Goal: Information Seeking & Learning: Learn about a topic

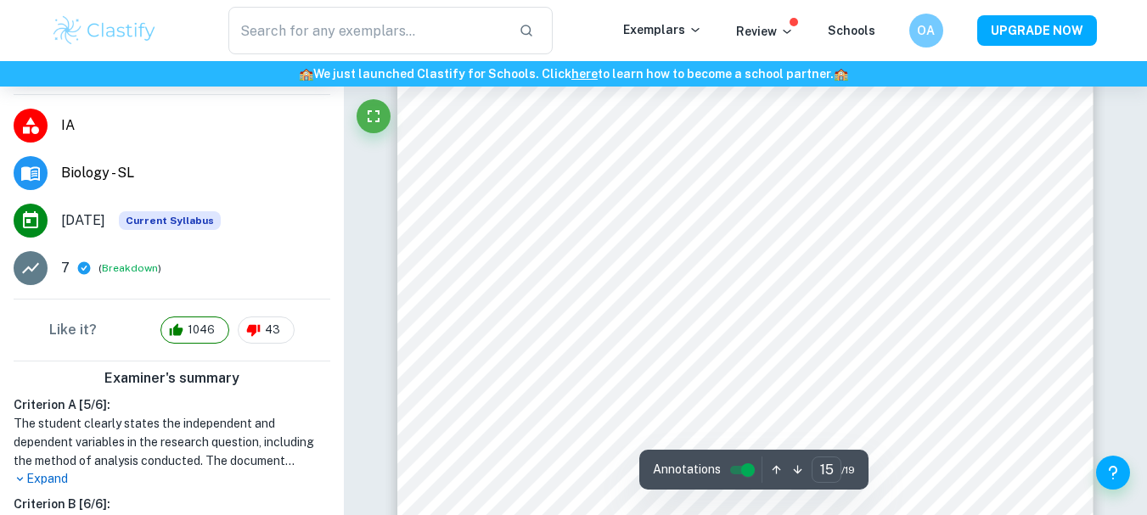
scroll to position [14354, 0]
type input "13"
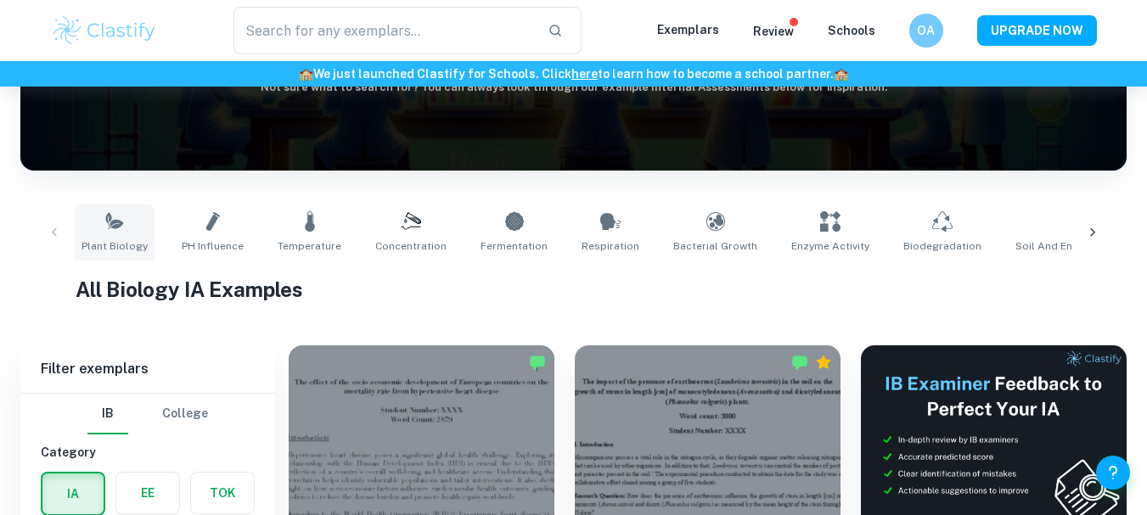
scroll to position [227, 0]
click at [110, 221] on icon at bounding box center [114, 221] width 20 height 20
type input "Plant Biology"
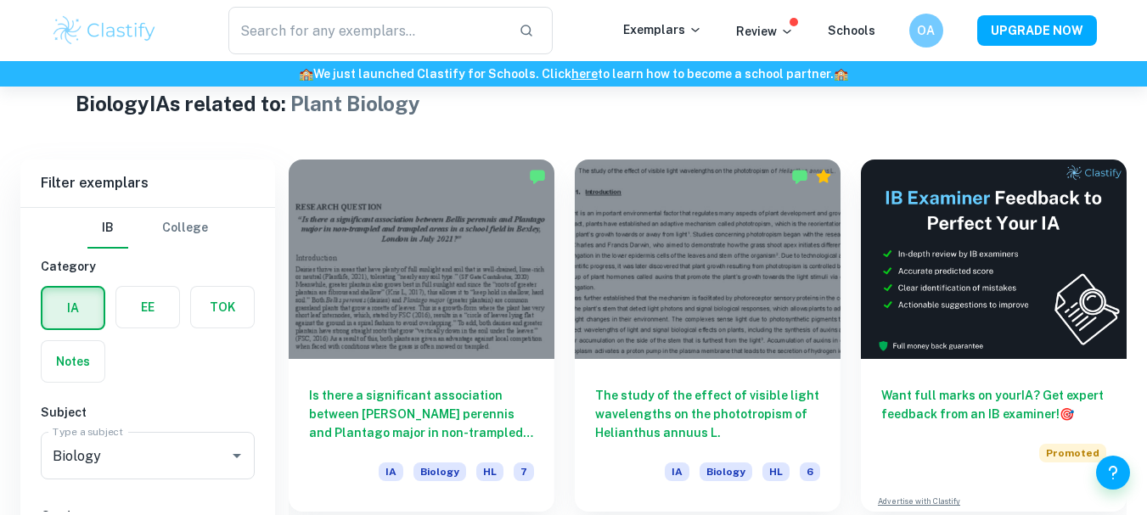
scroll to position [471, 0]
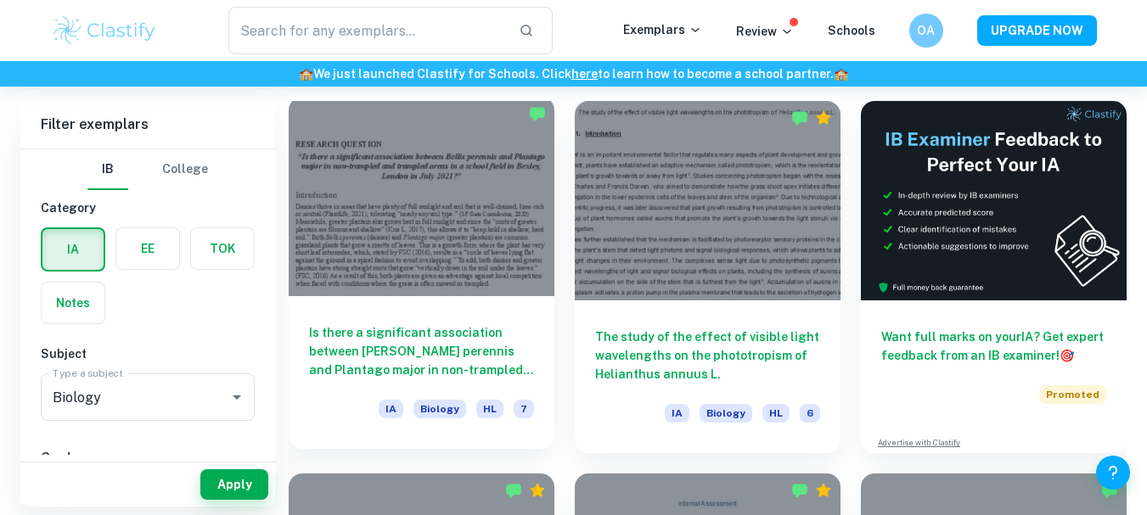
click at [419, 295] on div at bounding box center [422, 197] width 266 height 200
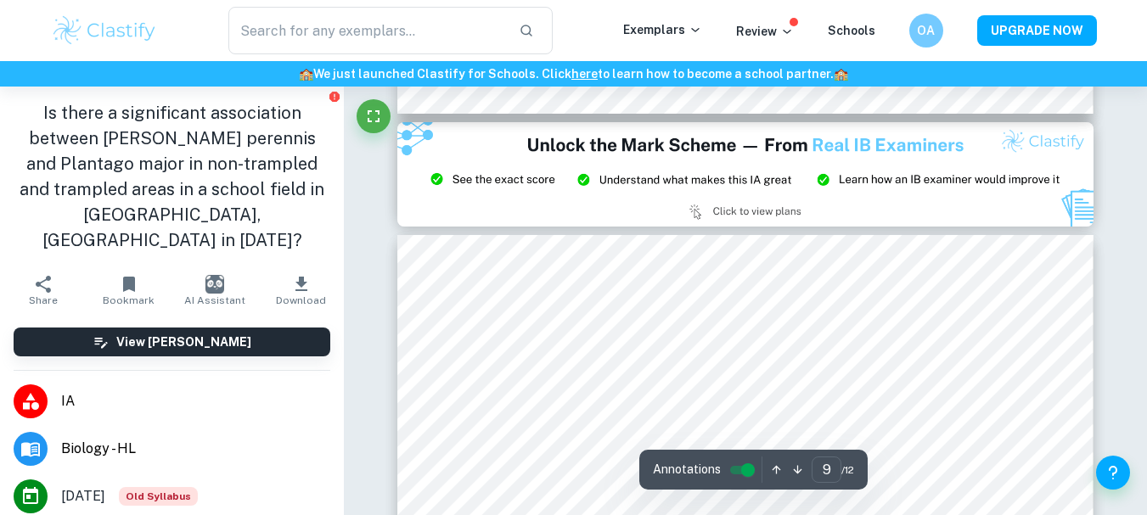
scroll to position [8247, 0]
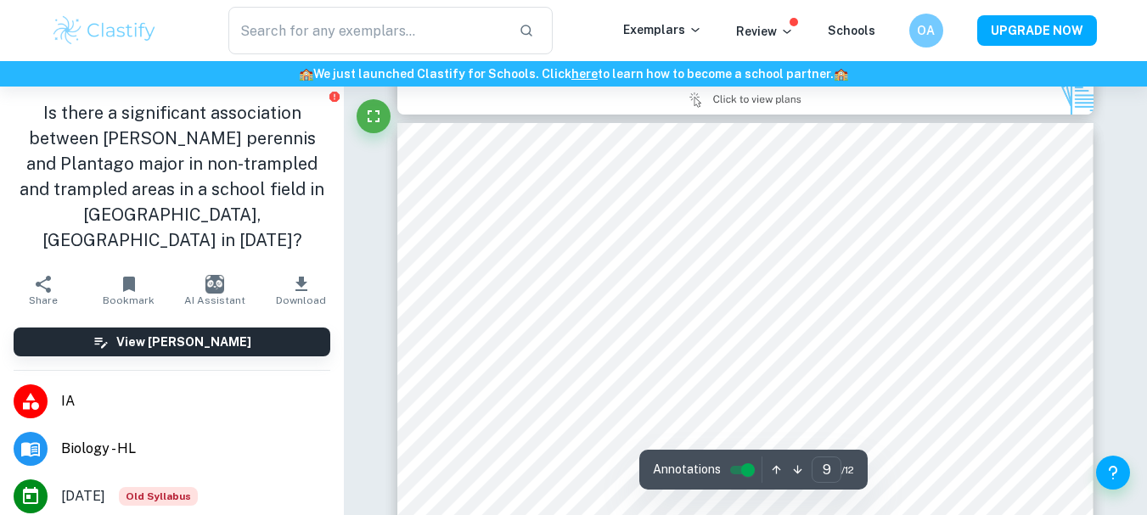
type input "8"
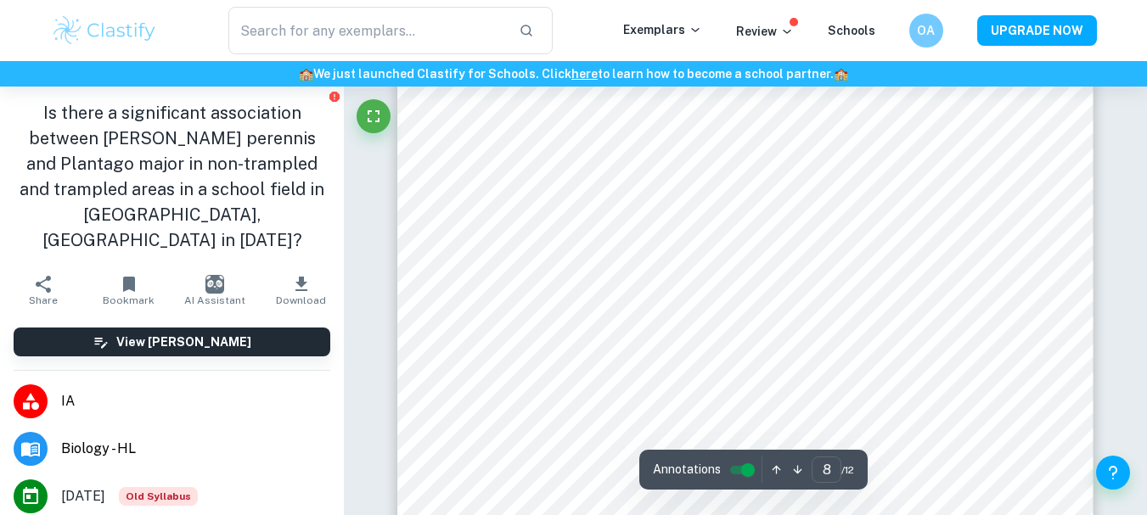
scroll to position [7615, 0]
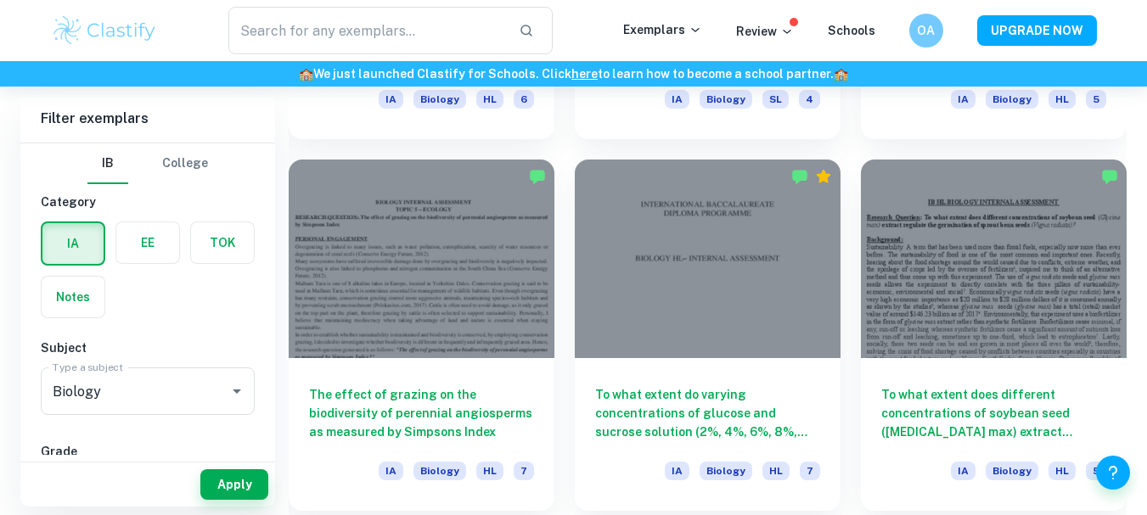
scroll to position [3765, 0]
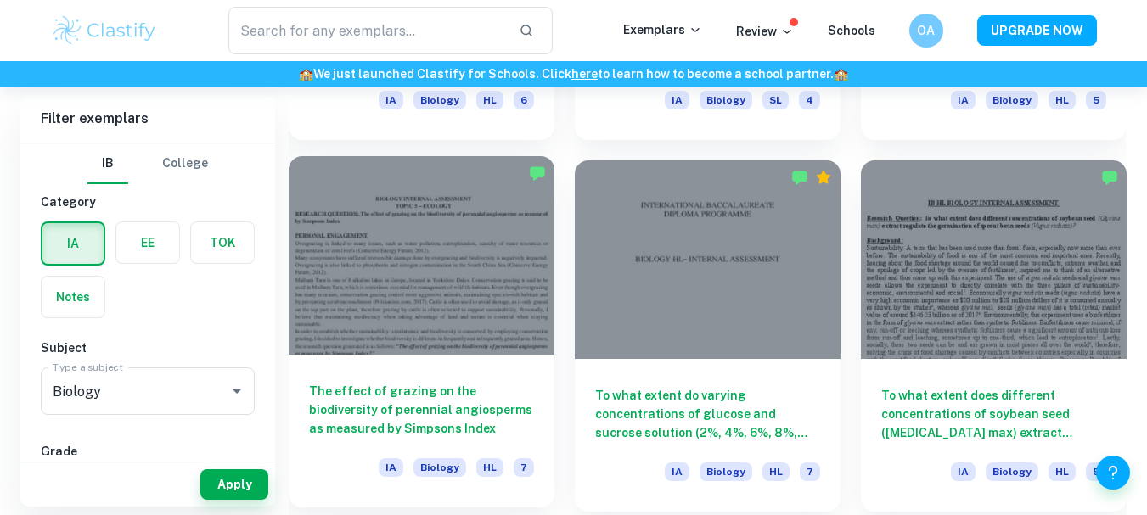
click at [446, 335] on div at bounding box center [422, 256] width 266 height 200
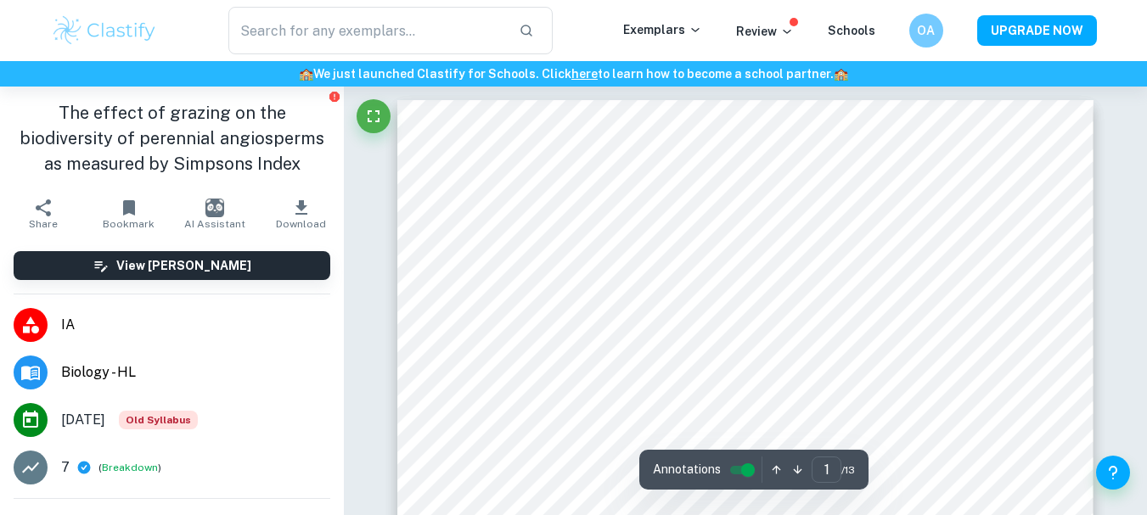
scroll to position [2, 0]
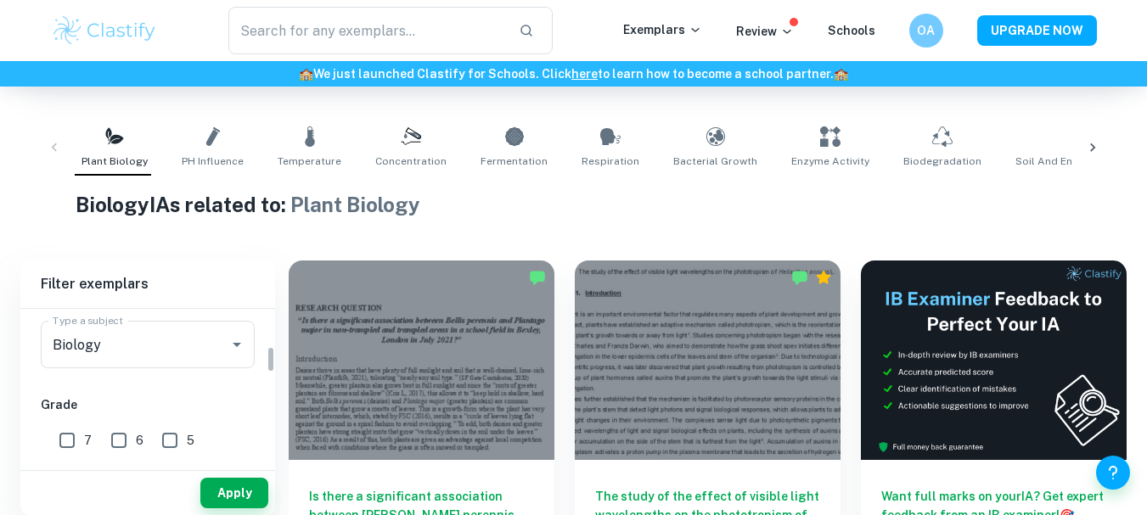
scroll to position [225, 0]
click at [67, 426] on input "7" at bounding box center [67, 428] width 34 height 34
checkbox input "true"
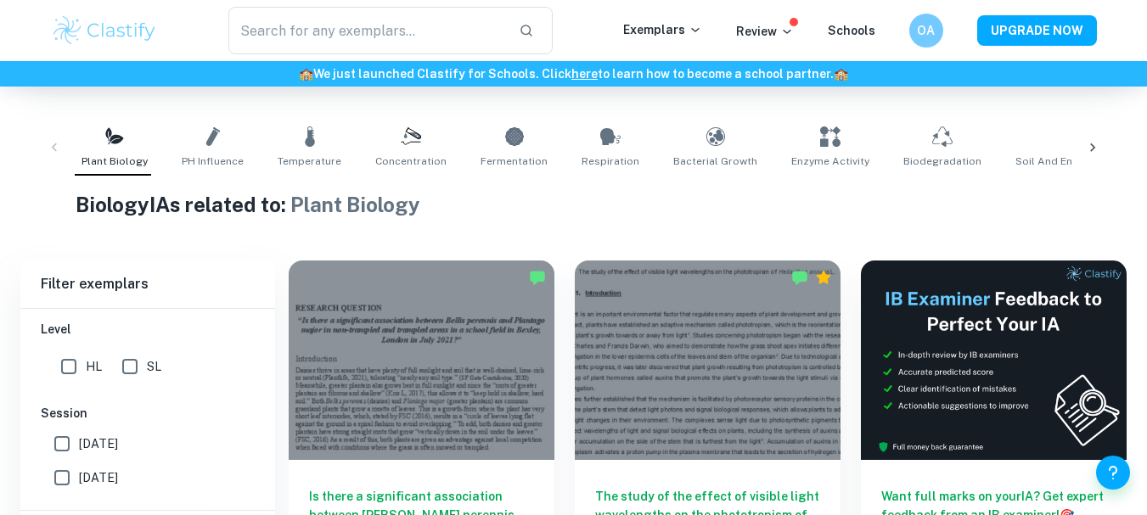
scroll to position [389, 0]
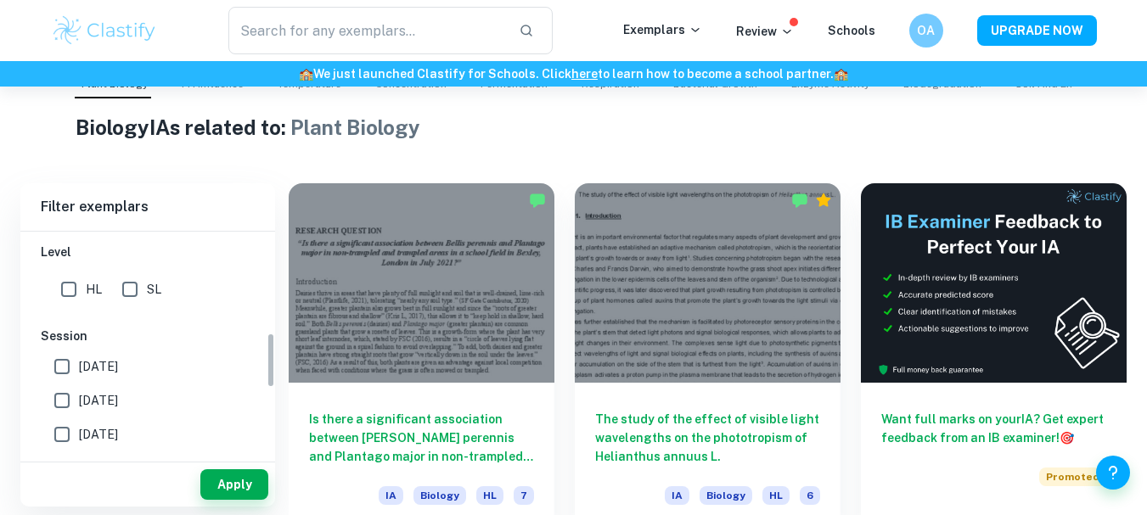
click at [74, 396] on input "[DATE]" at bounding box center [62, 401] width 34 height 34
checkbox input "true"
click at [212, 477] on button "Apply" at bounding box center [234, 485] width 68 height 31
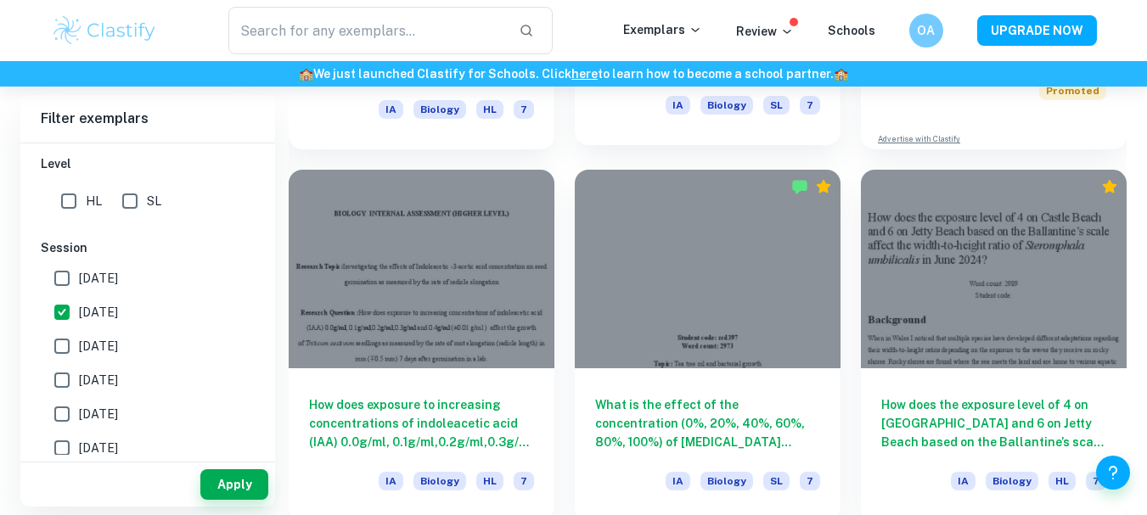
scroll to position [779, 0]
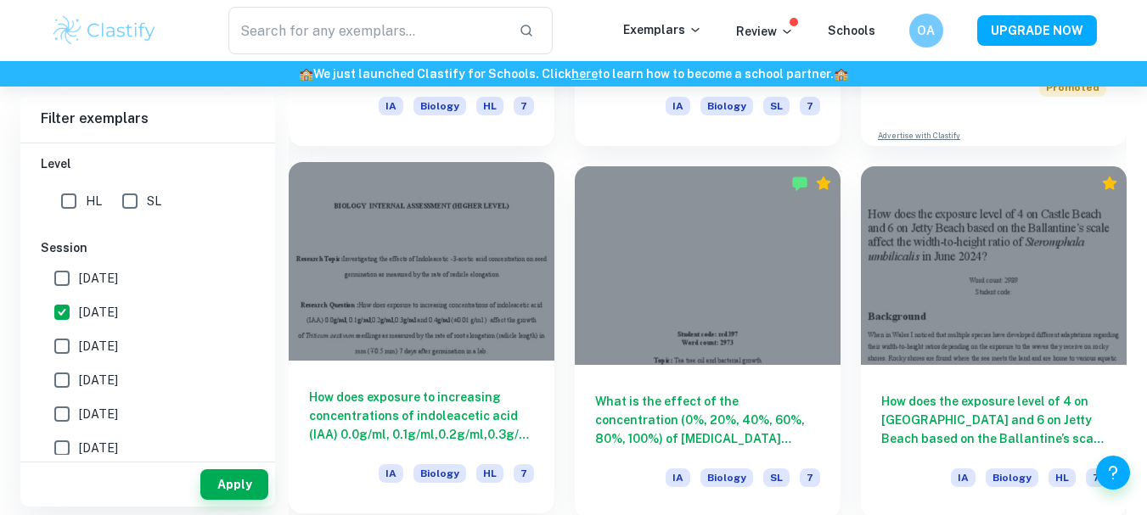
click at [474, 315] on div at bounding box center [422, 262] width 266 height 200
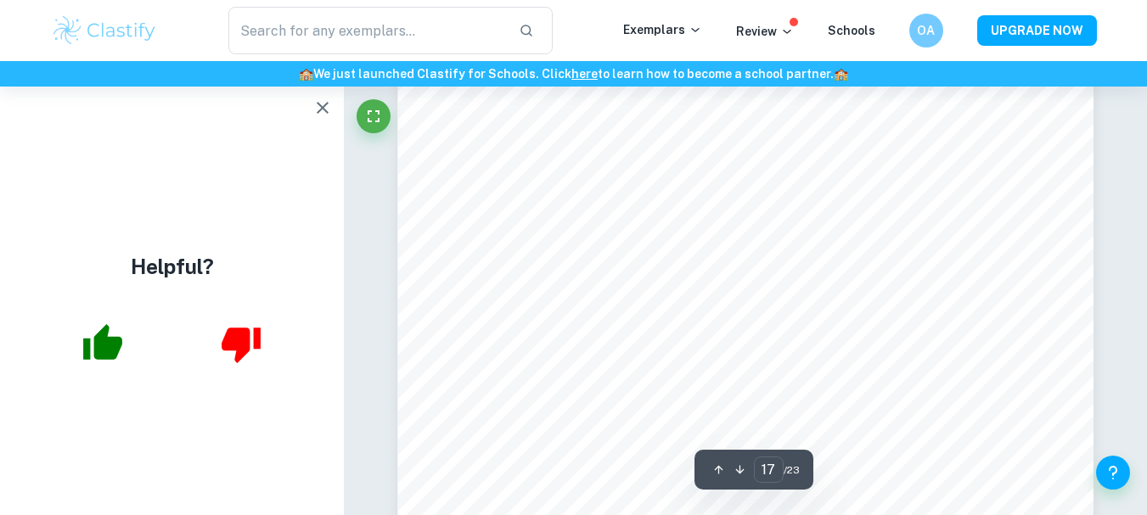
scroll to position [16591, 0]
type input "22"
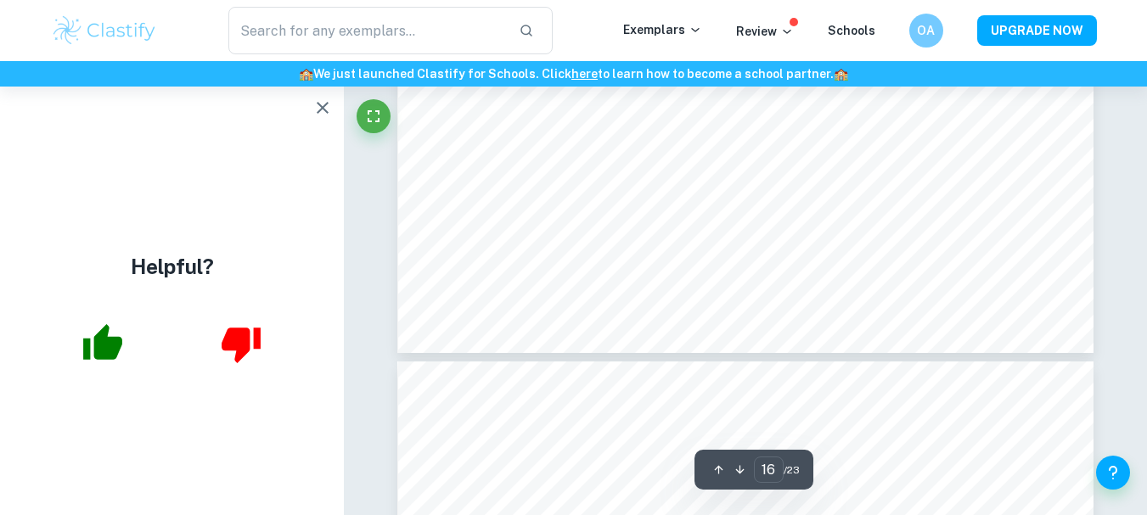
type input "17"
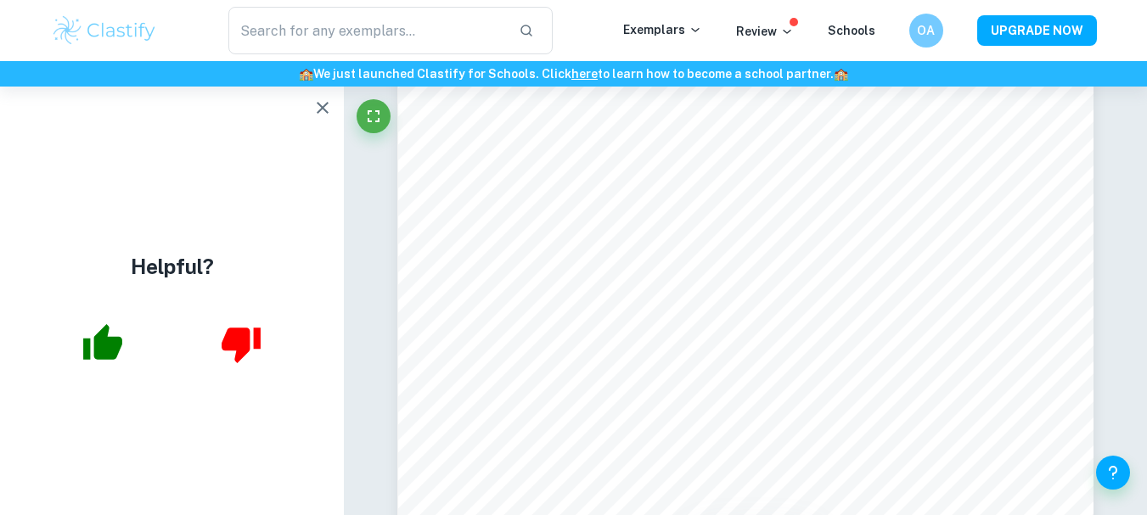
scroll to position [16574, 0]
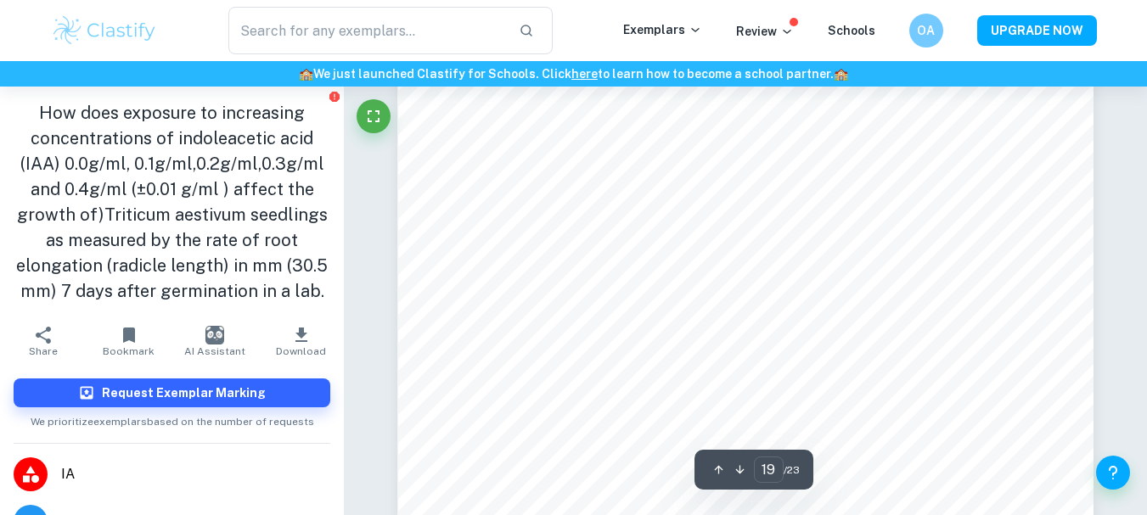
scroll to position [18741, 0]
type input "17"
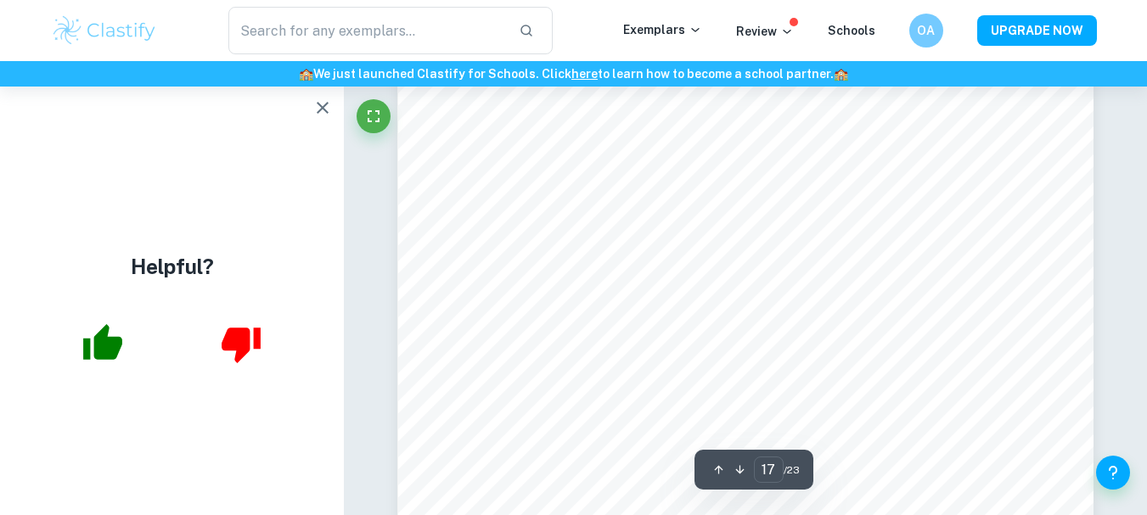
scroll to position [16788, 0]
click at [317, 112] on icon "button" at bounding box center [323, 108] width 20 height 20
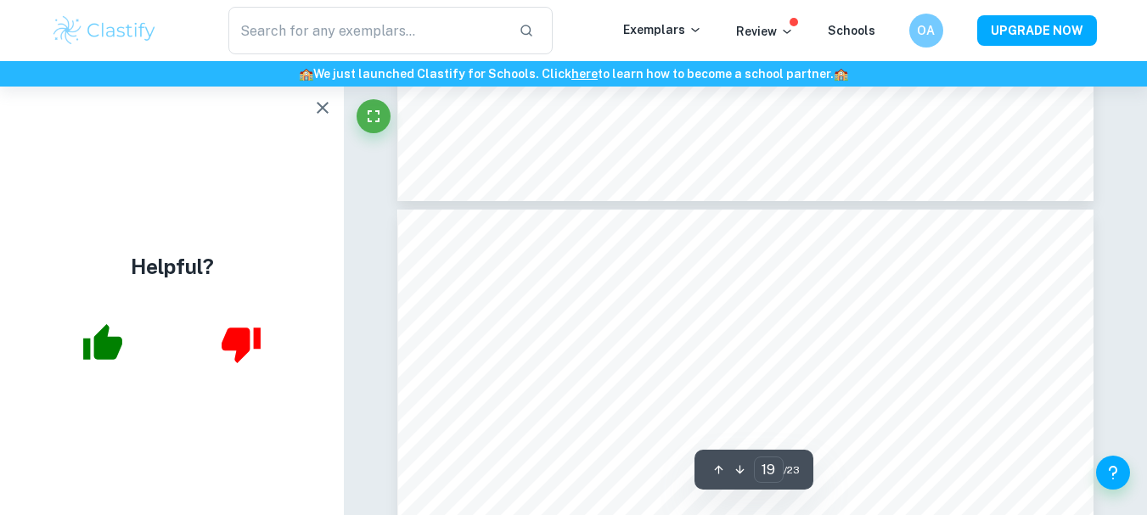
type input "20"
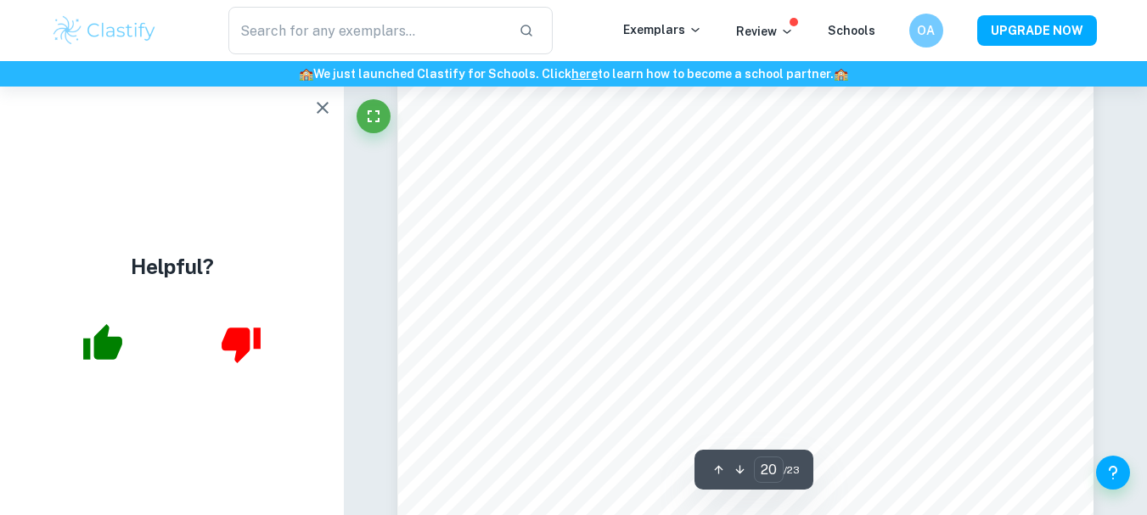
scroll to position [19136, 0]
